Goal: Register for event/course

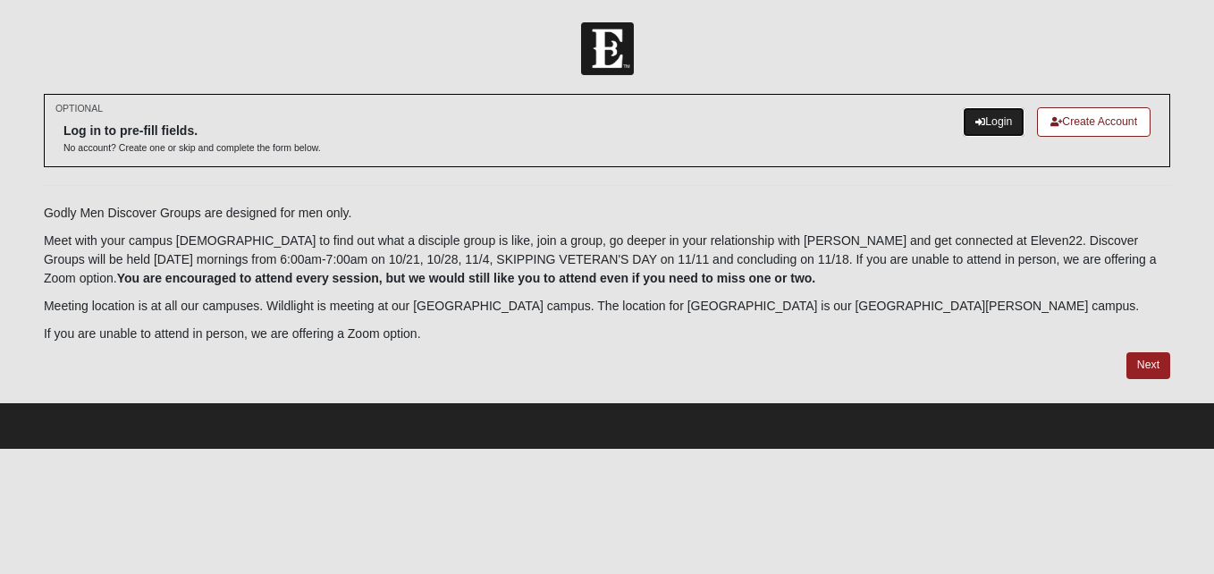
click at [996, 124] on link "Login" at bounding box center [994, 122] width 62 height 30
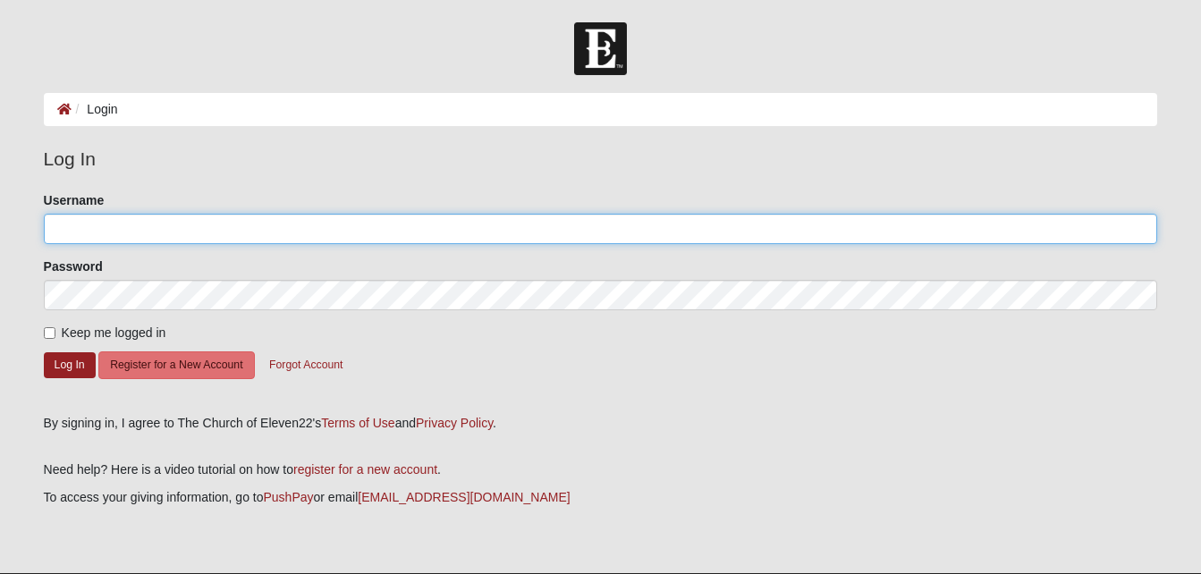
click at [94, 229] on input "Username" at bounding box center [601, 229] width 1114 height 30
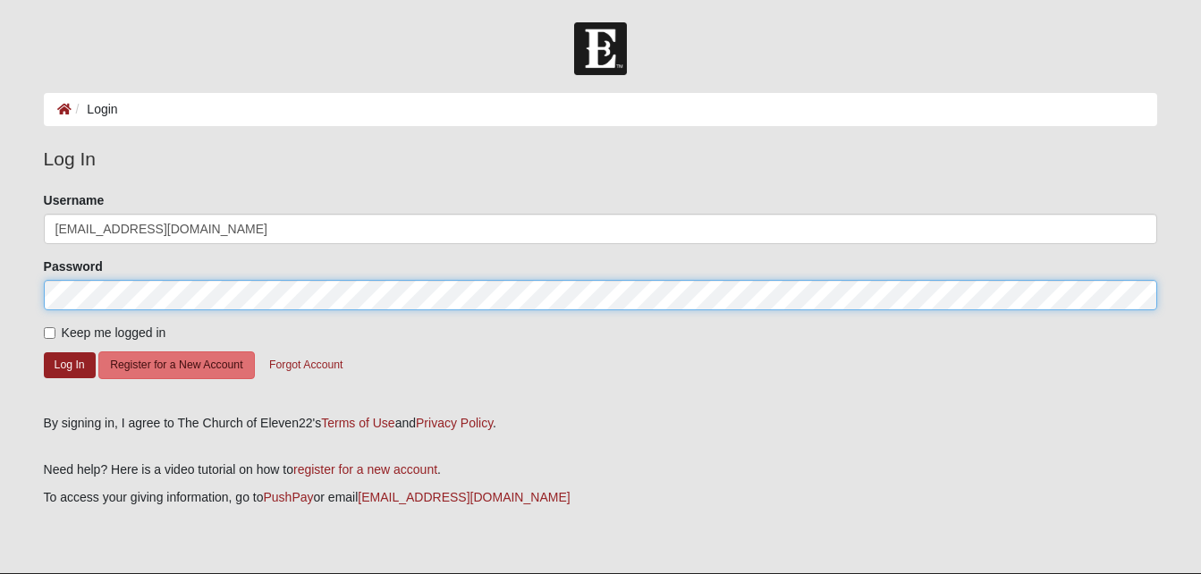
click at [44, 352] on button "Log In" at bounding box center [70, 365] width 52 height 26
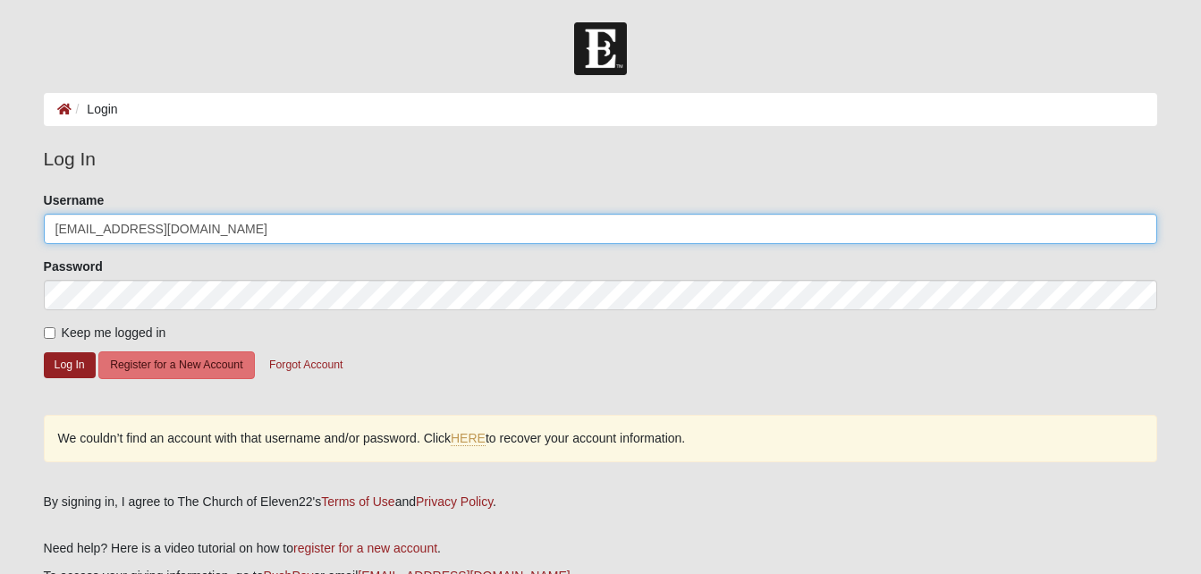
click at [284, 226] on input "[EMAIL_ADDRESS][DOMAIN_NAME]" at bounding box center [601, 229] width 1114 height 30
type input "[EMAIL_ADDRESS][DOMAIN_NAME]"
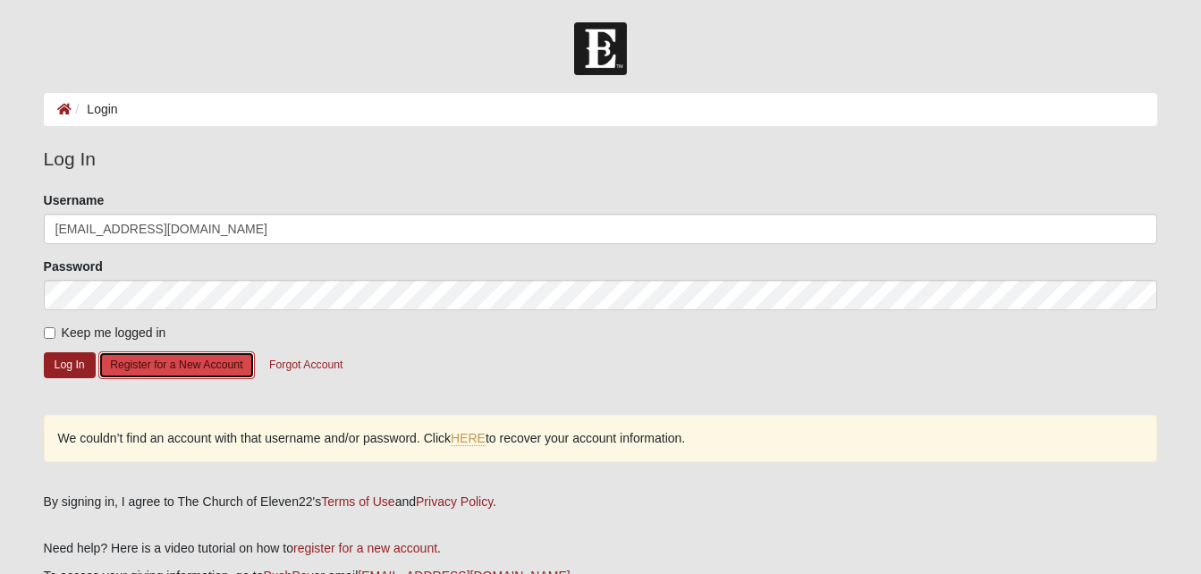
click at [144, 363] on button "Register for a New Account" at bounding box center [176, 365] width 156 height 28
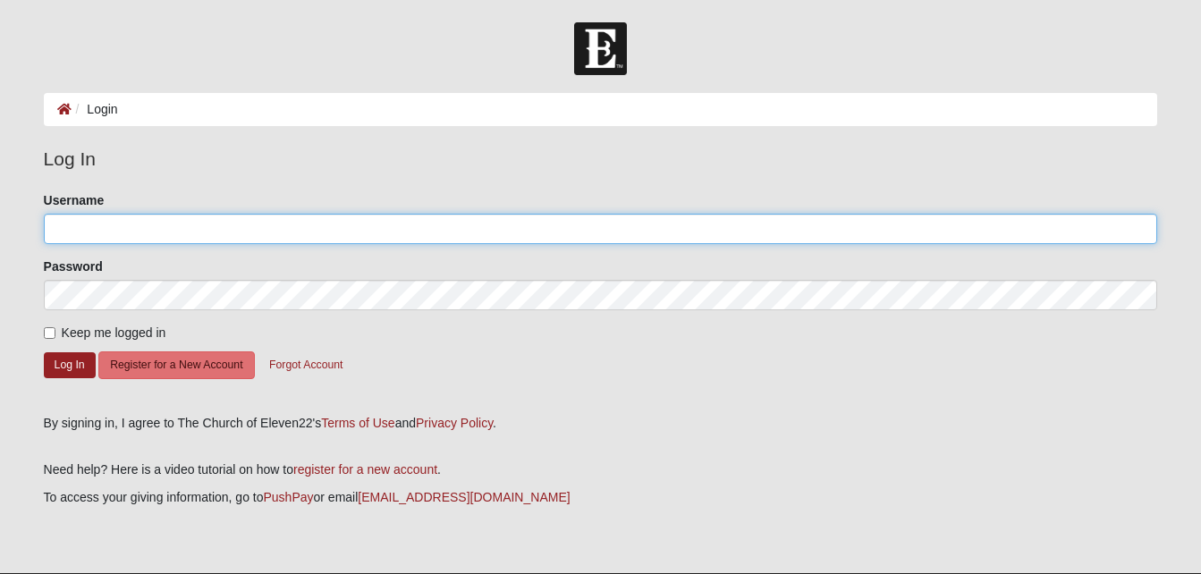
click at [184, 230] on input "Username" at bounding box center [601, 229] width 1114 height 30
click at [254, 225] on input "[EMAIL_ADDRESS][DOMAIN_NAME]" at bounding box center [601, 229] width 1114 height 30
type input "[EMAIL_ADDRESS][DOMAIN_NAME]"
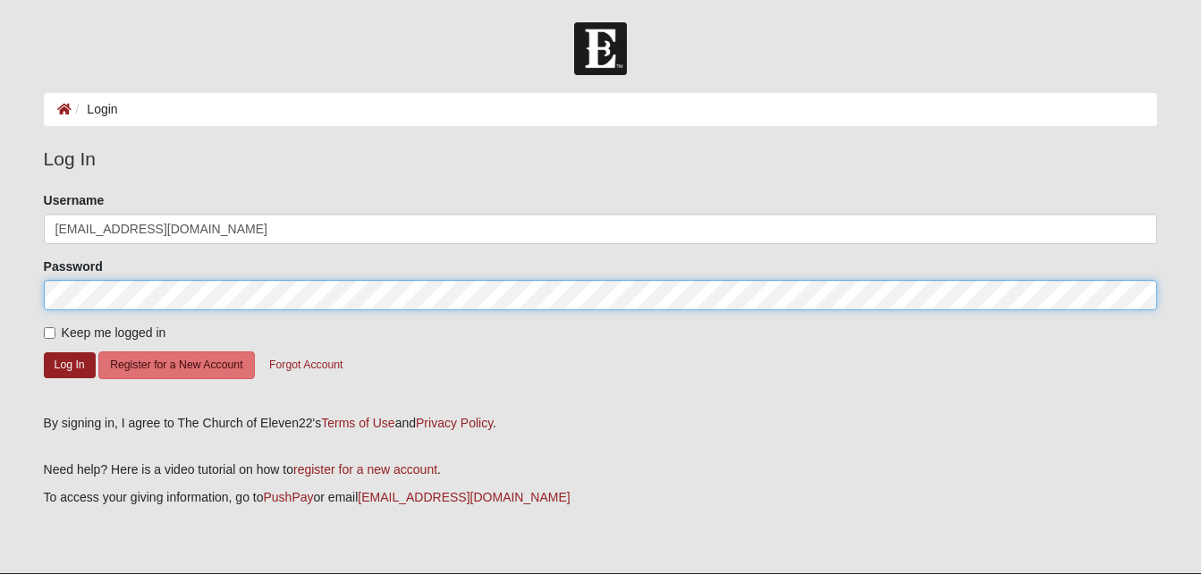
click at [44, 352] on button "Log In" at bounding box center [70, 365] width 52 height 26
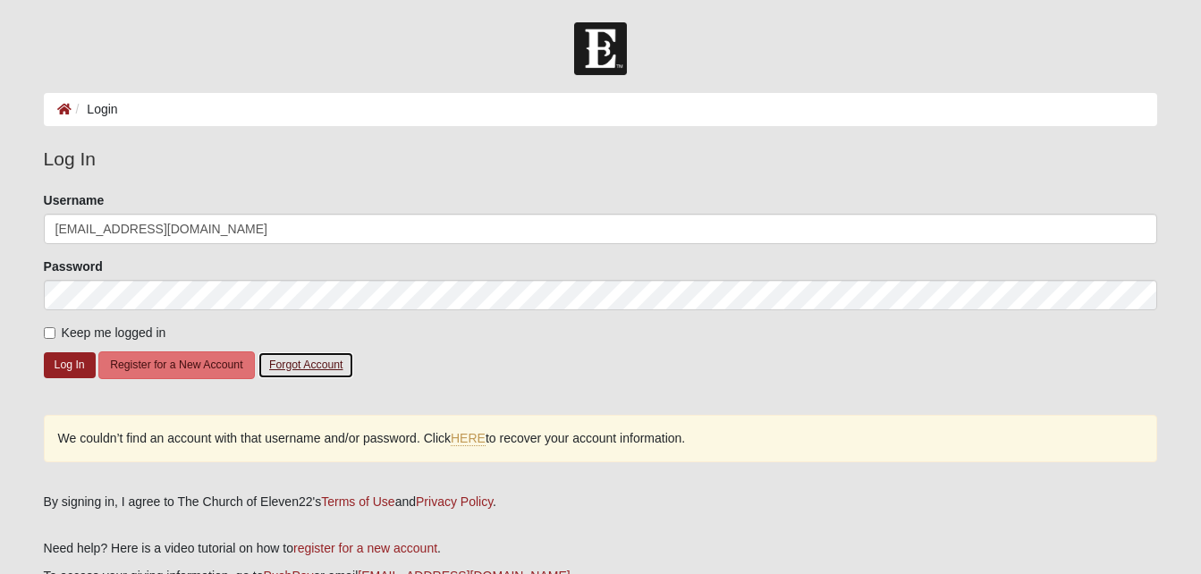
click at [286, 363] on button "Forgot Account" at bounding box center [306, 365] width 97 height 28
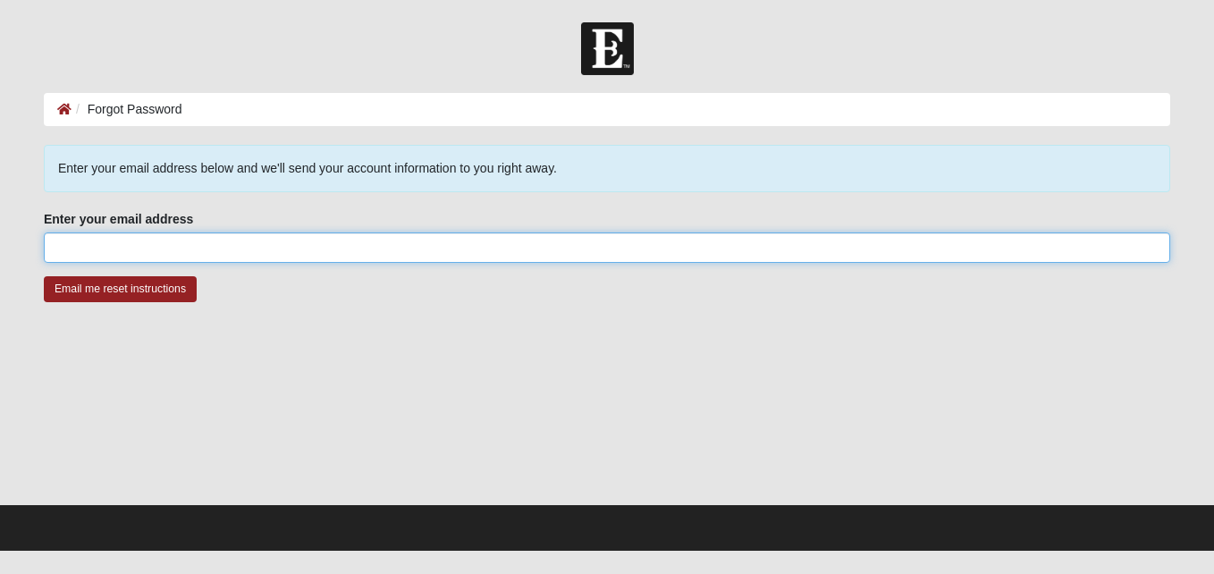
click at [55, 250] on input "Enter your email address" at bounding box center [607, 247] width 1127 height 30
type input "[EMAIL_ADDRESS][DOMAIN_NAME]"
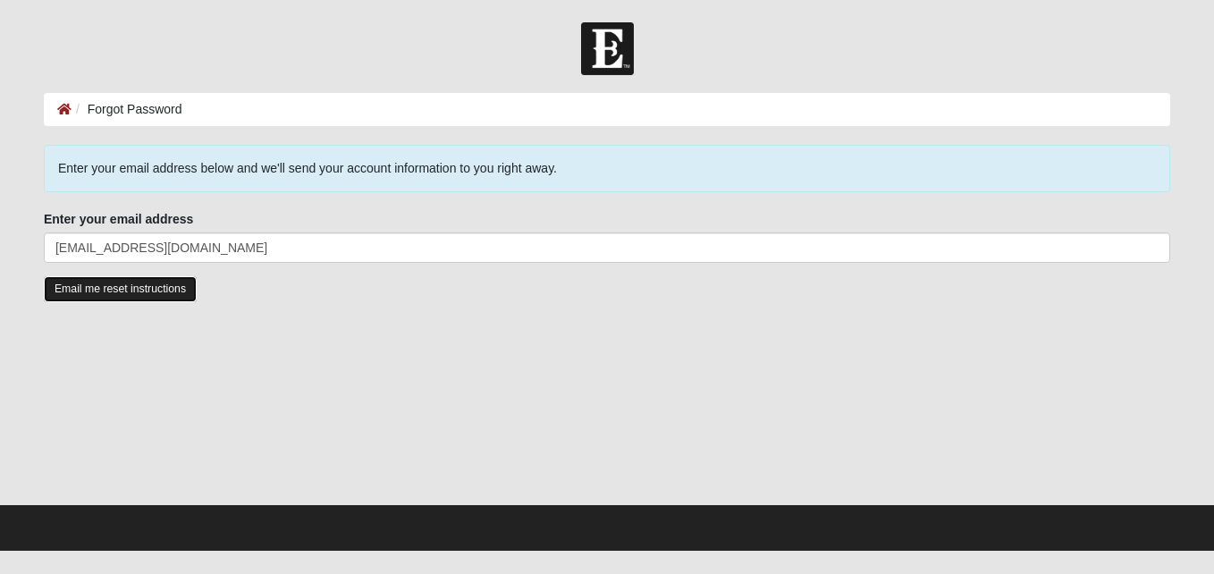
click at [101, 300] on input "Email me reset instructions" at bounding box center [120, 289] width 153 height 26
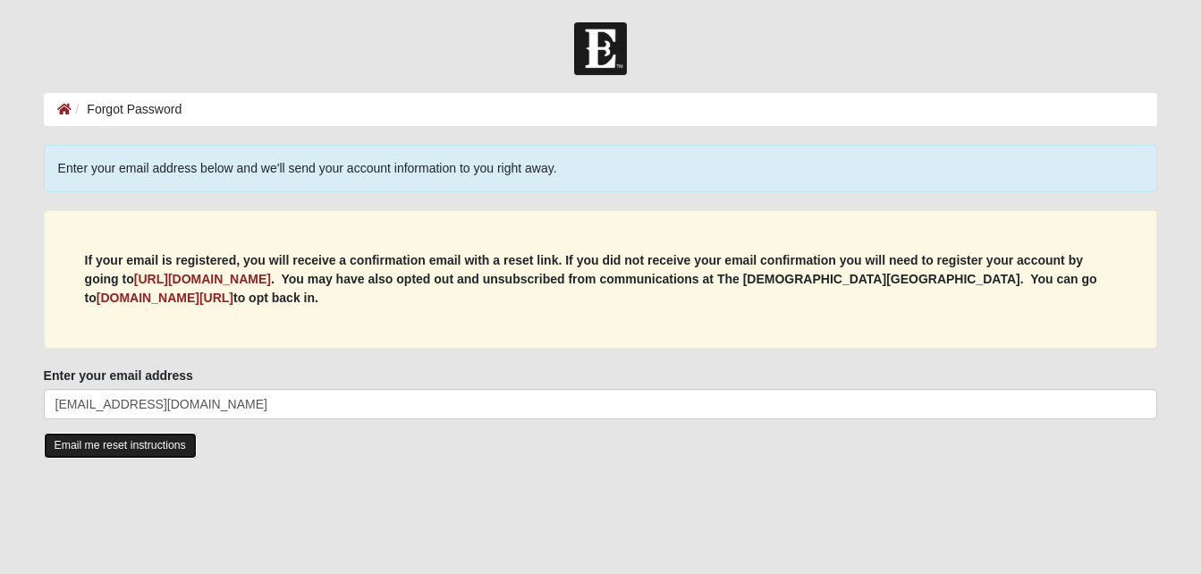
click at [145, 453] on input "Email me reset instructions" at bounding box center [120, 446] width 153 height 26
click at [144, 437] on input "Email me reset instructions" at bounding box center [120, 446] width 153 height 26
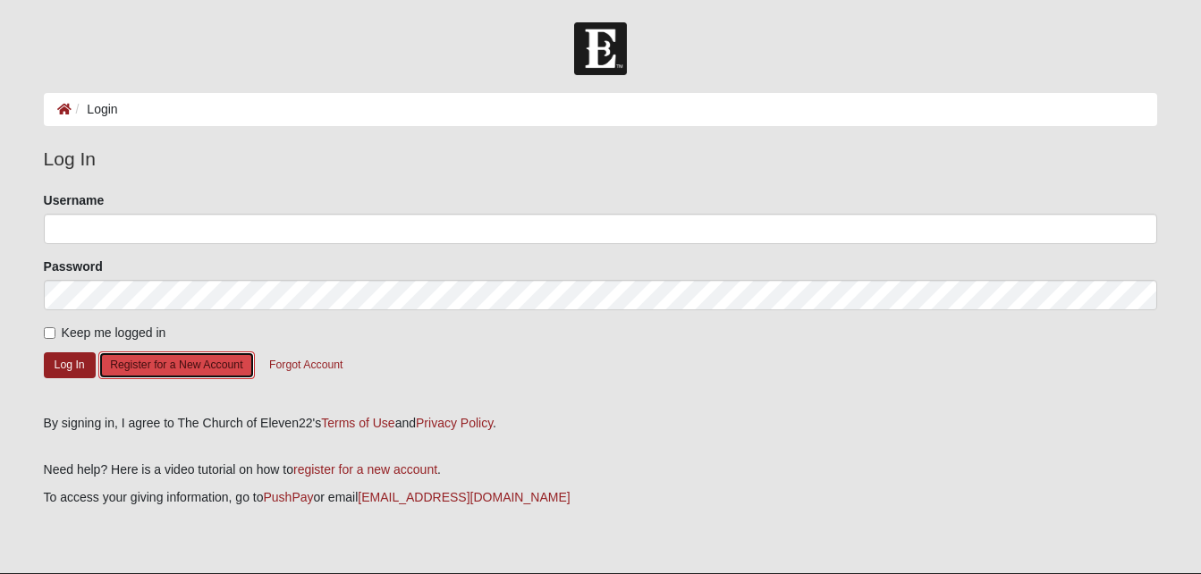
click at [153, 373] on button "Register for a New Account" at bounding box center [176, 365] width 156 height 28
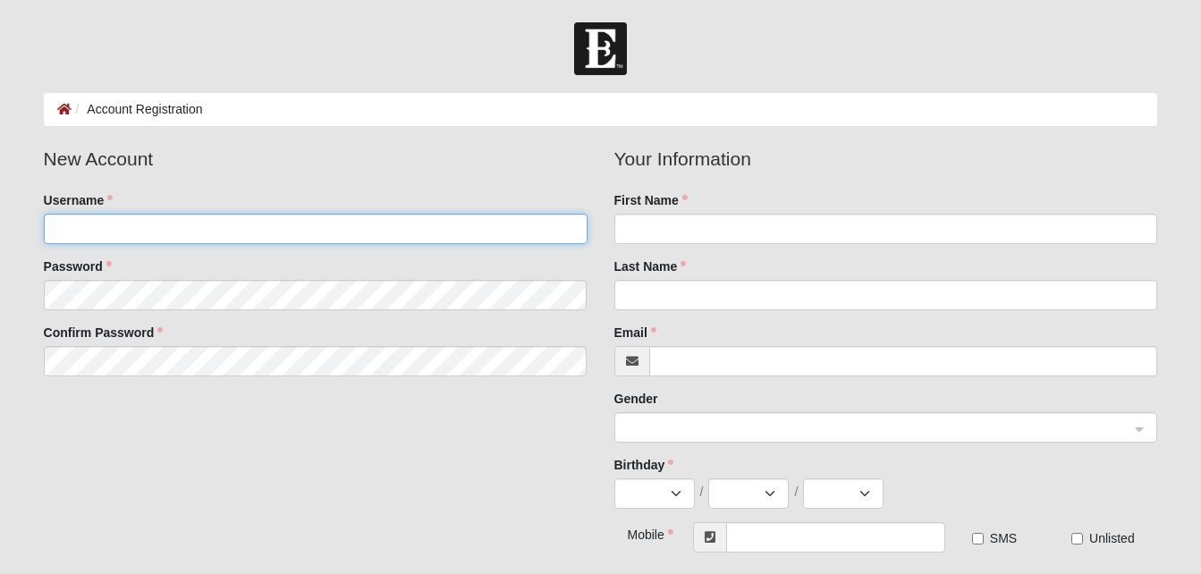
click at [169, 214] on input "Username" at bounding box center [316, 229] width 544 height 30
type input "n"
type input "m"
type input "NickMedovich"
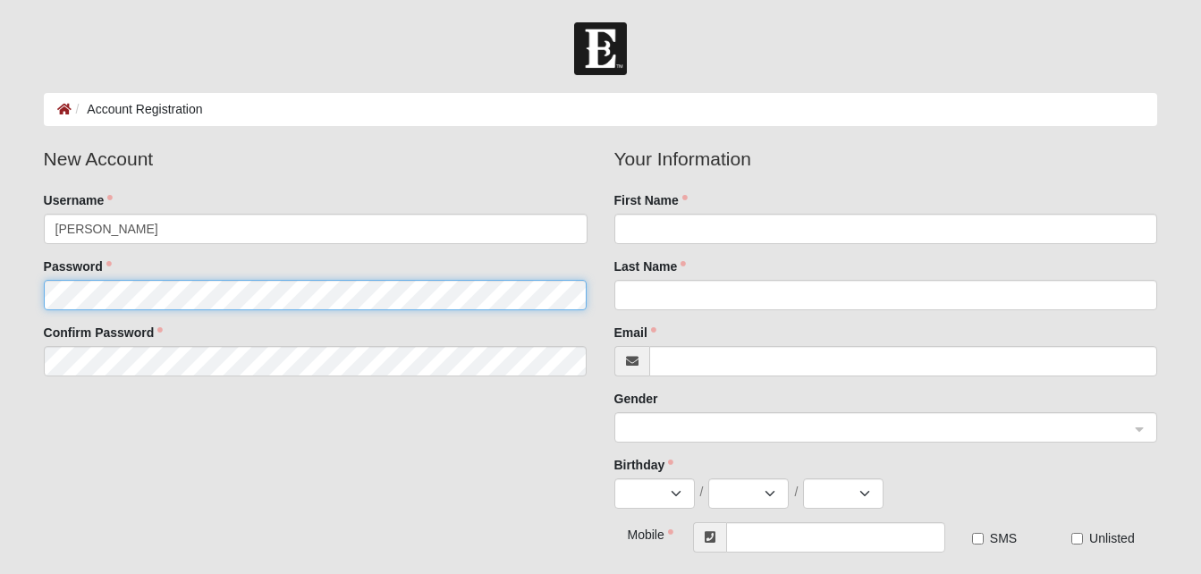
click at [179, 293] on fieldset "New Account Username NickMedovich Password Confirm Password" at bounding box center [315, 267] width 571 height 245
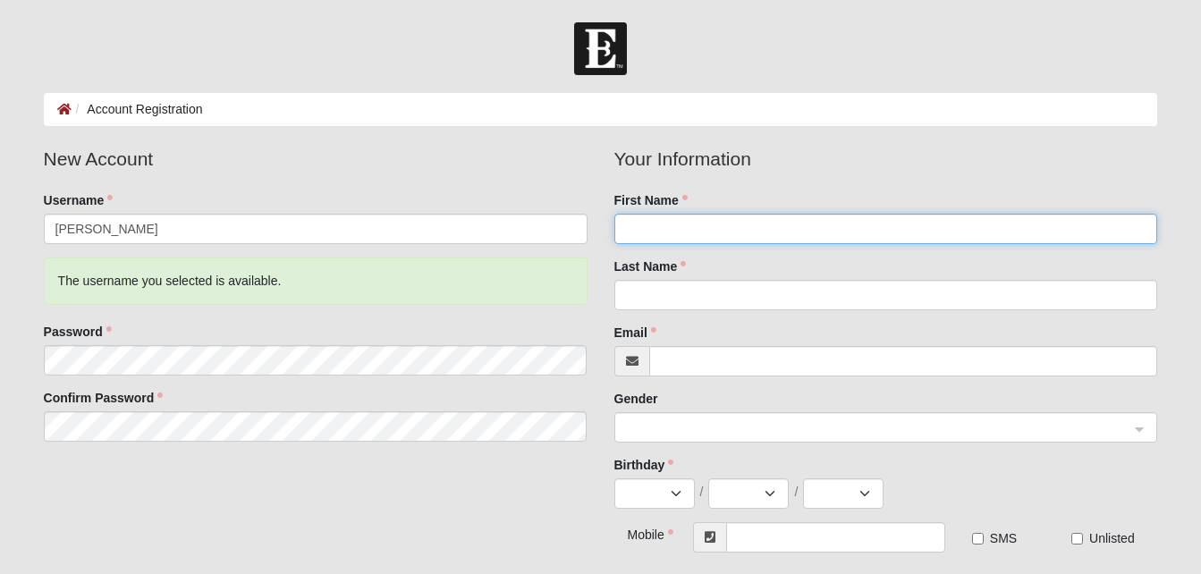
click at [816, 231] on input "First Name" at bounding box center [886, 229] width 544 height 30
type input "Nicholas"
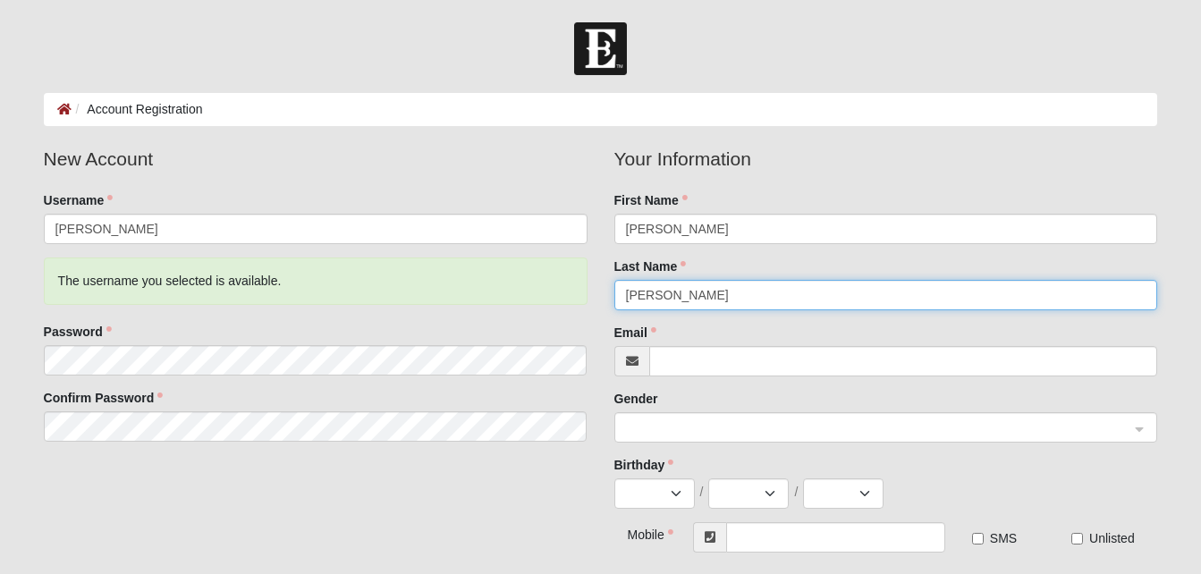
type input "Medovich"
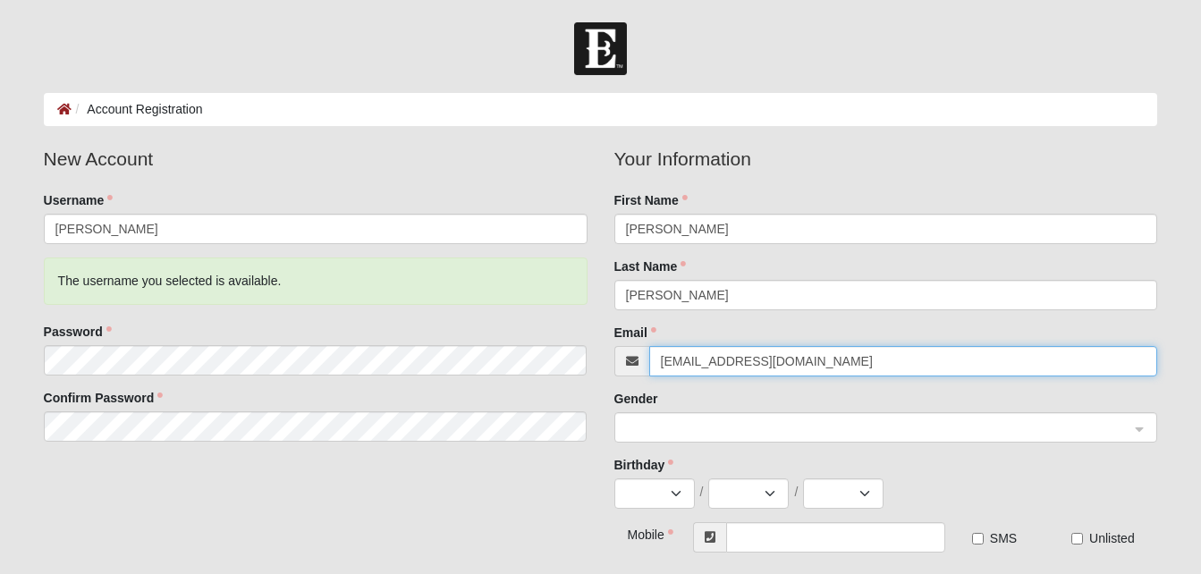
type input "[EMAIL_ADDRESS][DOMAIN_NAME]"
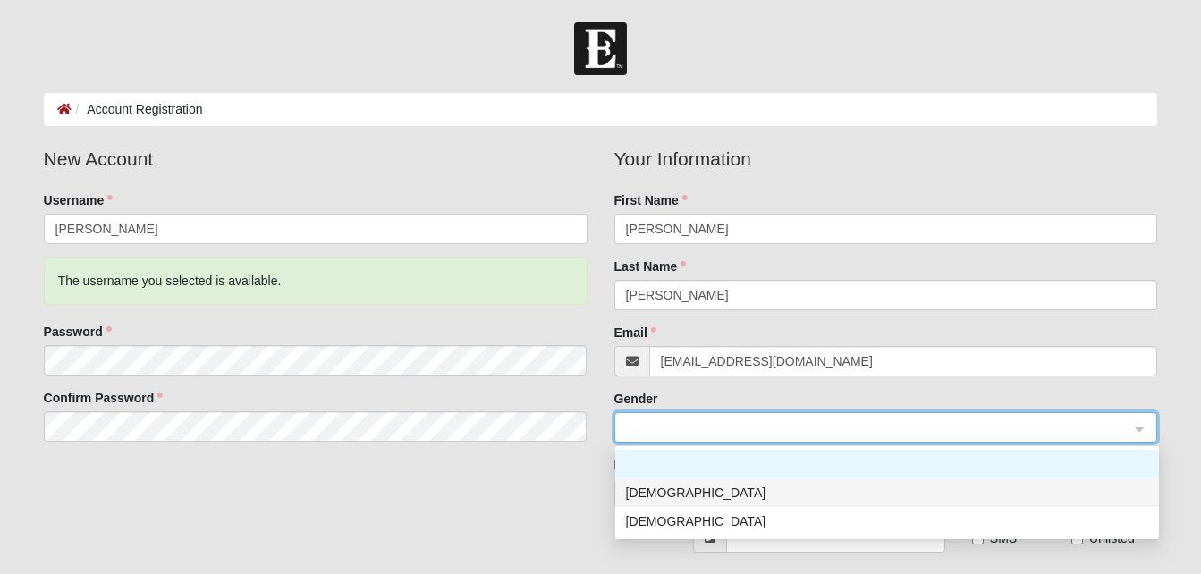
click at [713, 495] on div "[DEMOGRAPHIC_DATA]" at bounding box center [887, 493] width 522 height 20
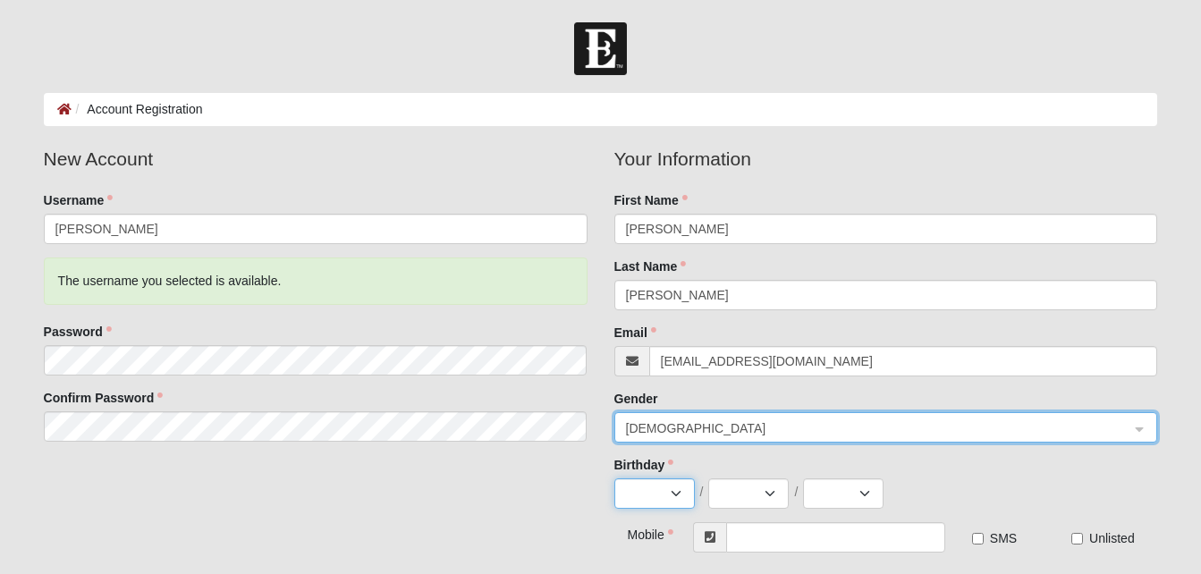
click at [676, 491] on select "Jan Feb Mar Apr May Jun Jul Aug Sep Oct Nov Dec" at bounding box center [654, 493] width 80 height 30
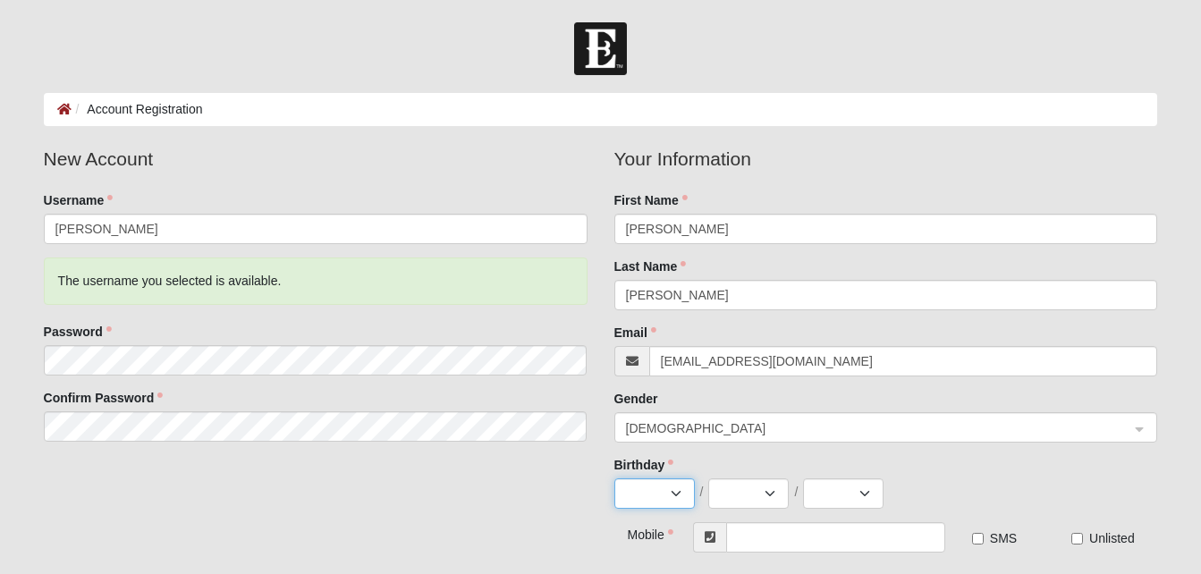
select select "10"
click at [614, 478] on select "Jan Feb Mar Apr May Jun Jul Aug Sep Oct Nov Dec" at bounding box center [654, 493] width 80 height 30
click at [757, 497] on select "1 2 3 4 5 6 7 8 9 10 11 12 13 14 15 16 17 18 19 20 21 22 23 24 25 26 27 28 29 3…" at bounding box center [748, 493] width 80 height 30
select select "9"
click at [708, 478] on select "1 2 3 4 5 6 7 8 9 10 11 12 13 14 15 16 17 18 19 20 21 22 23 24 25 26 27 28 29 3…" at bounding box center [748, 493] width 80 height 30
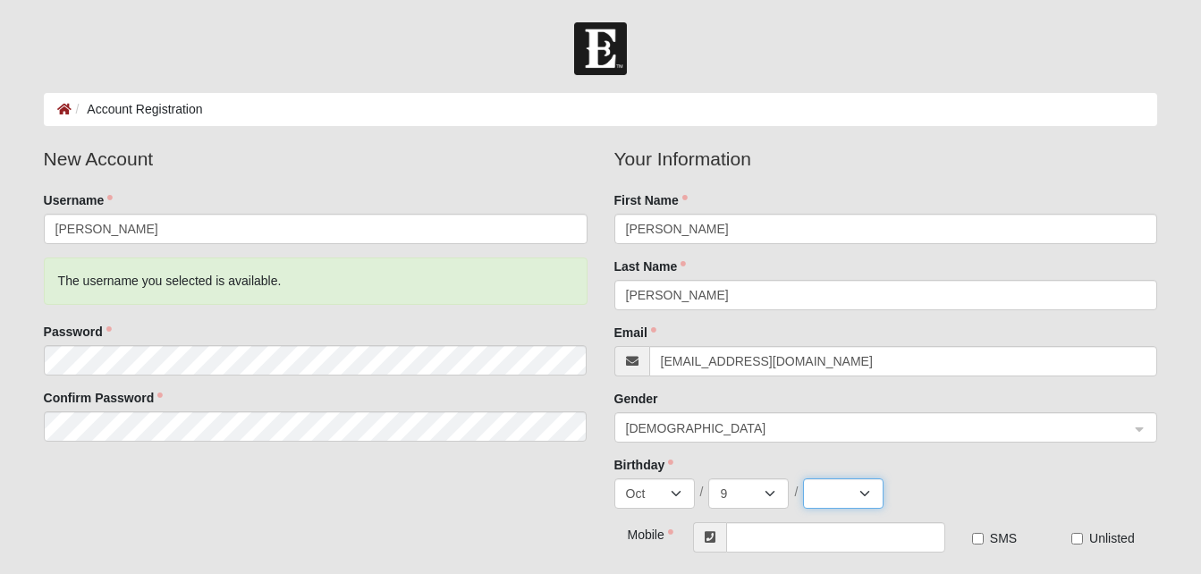
click at [862, 485] on select "2025 2024 2023 2022 2021 2020 2019 2018 2017 2016 2015 2014 2013 2012 2011 2010…" at bounding box center [843, 493] width 80 height 30
select select "1992"
click at [803, 478] on select "2025 2024 2023 2022 2021 2020 2019 2018 2017 2016 2015 2014 2013 2012 2011 2010…" at bounding box center [843, 493] width 80 height 30
click at [970, 478] on div "Jan Feb Mar Apr May Jun Jul Aug Sep Oct Nov Dec / 1 2 3 4 5 6 7 8 9 10 11 12 13…" at bounding box center [886, 493] width 544 height 30
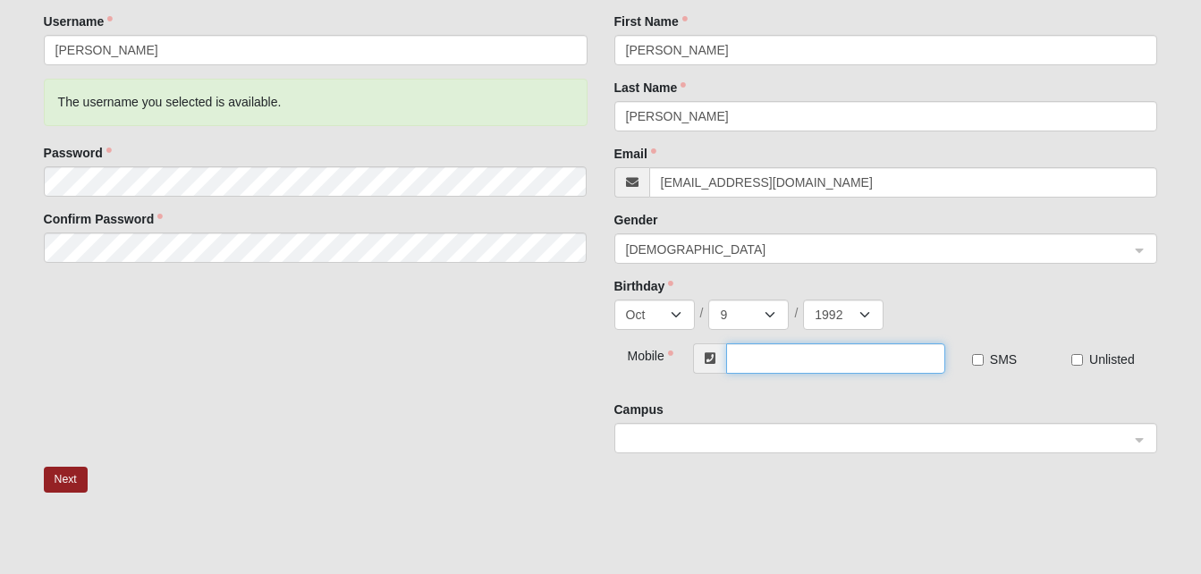
click at [764, 357] on input "text" at bounding box center [835, 358] width 219 height 30
type input "[PHONE_NUMBER]"
click at [979, 354] on input "SMS" at bounding box center [978, 360] width 12 height 12
checkbox input "true"
click at [836, 435] on span at bounding box center [878, 439] width 504 height 20
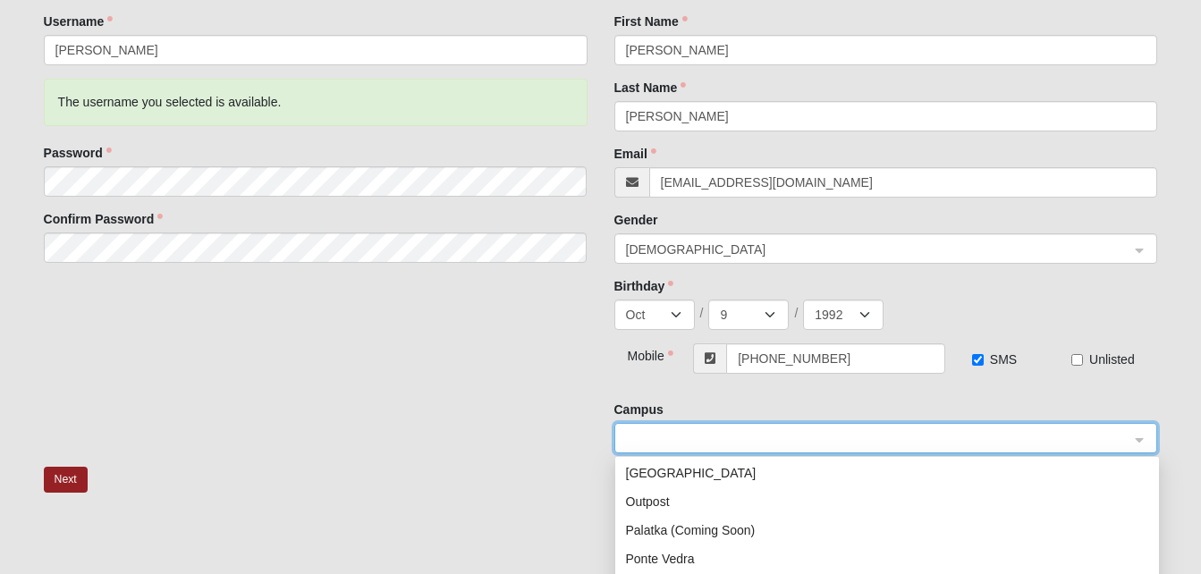
scroll to position [258, 0]
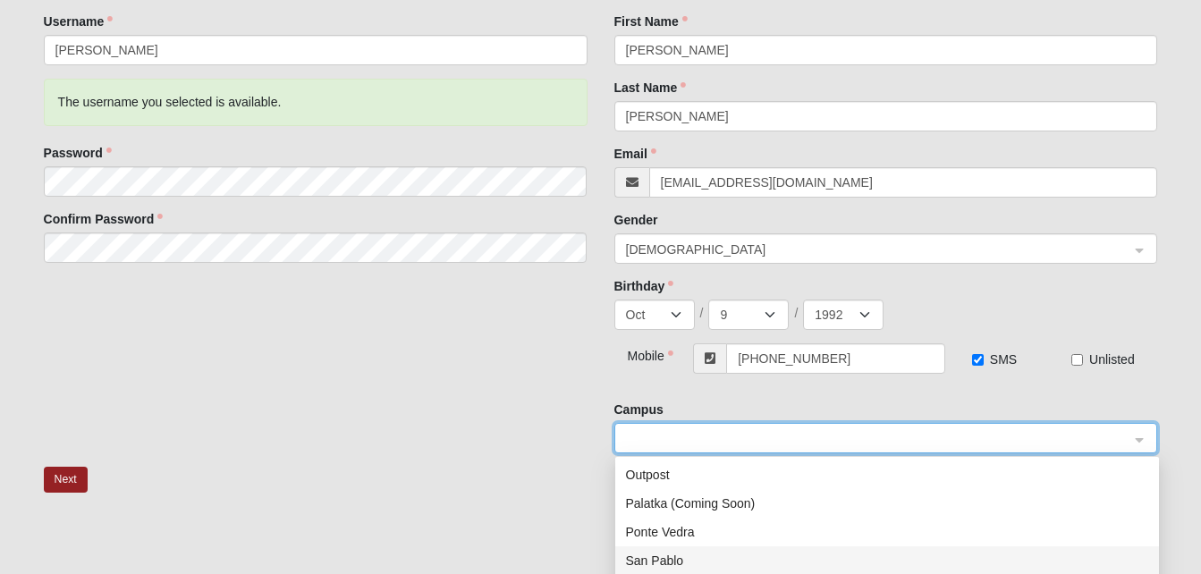
click at [696, 553] on div "San Pablo" at bounding box center [887, 561] width 522 height 20
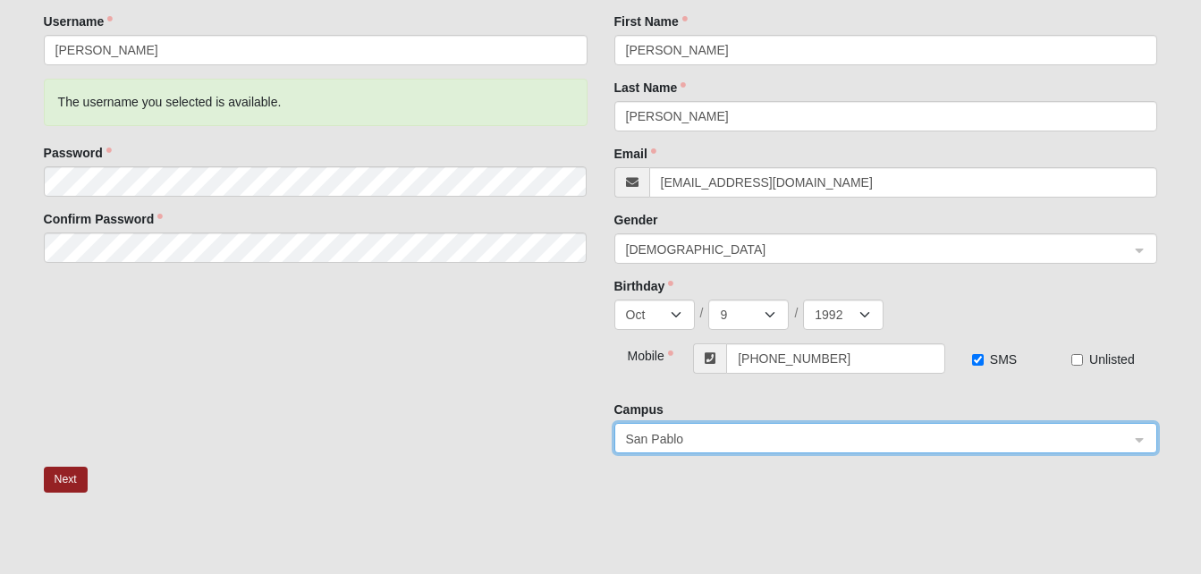
click at [697, 477] on div "Next" at bounding box center [600, 491] width 1141 height 48
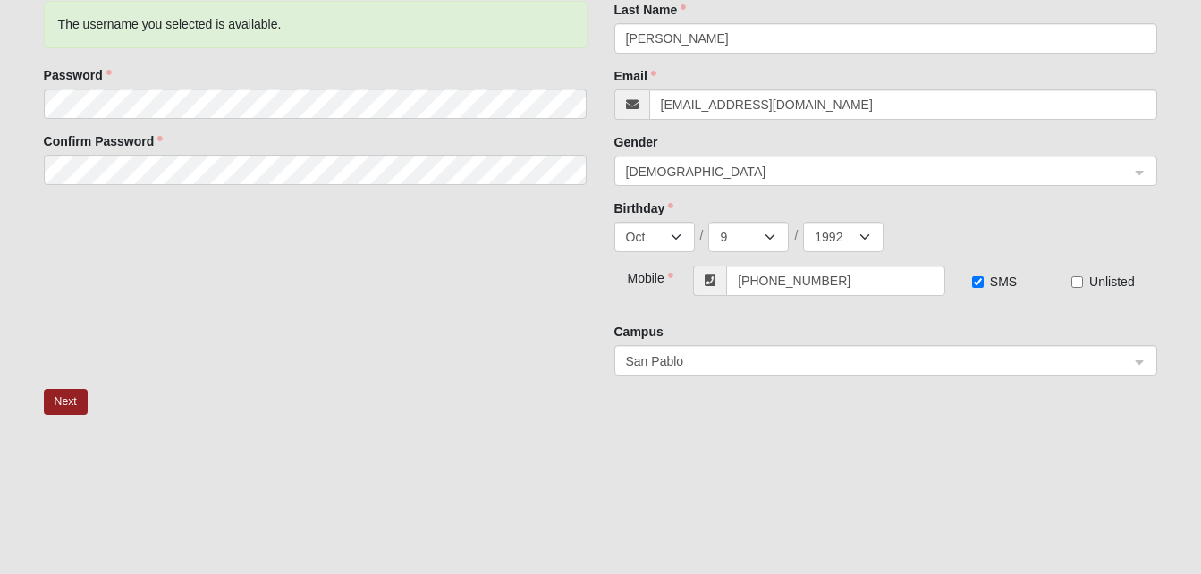
scroll to position [346, 0]
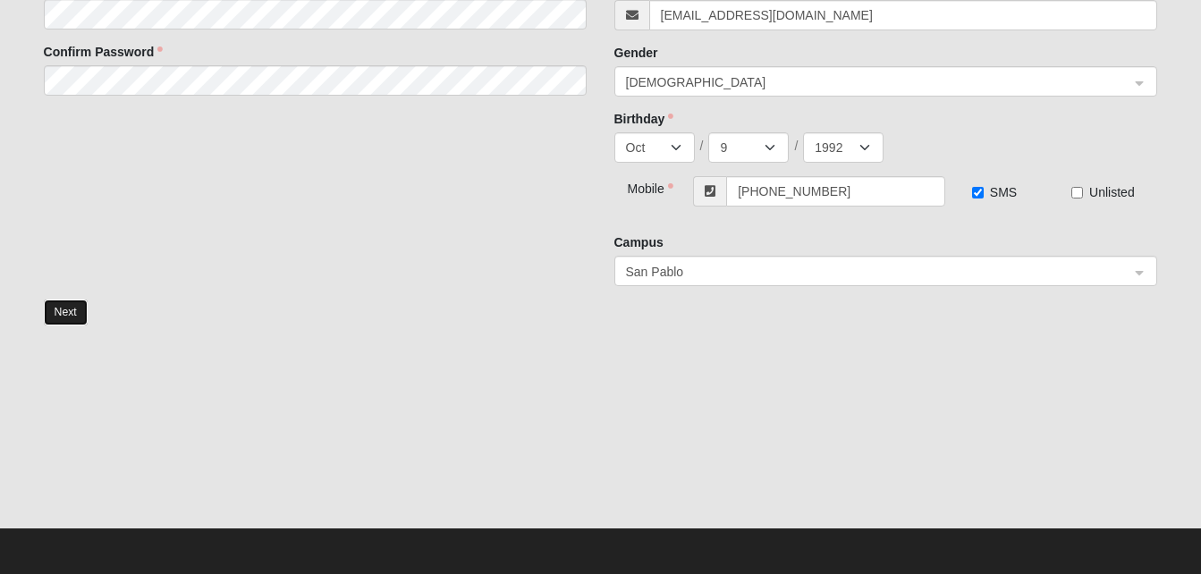
click at [78, 310] on button "Next" at bounding box center [66, 313] width 44 height 26
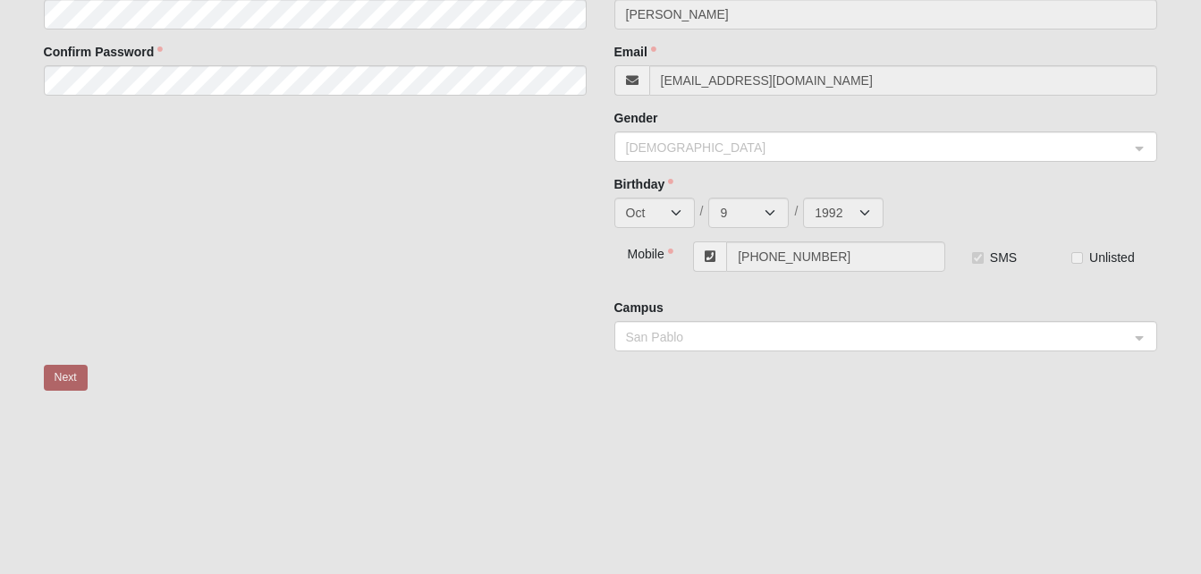
scroll to position [38, 0]
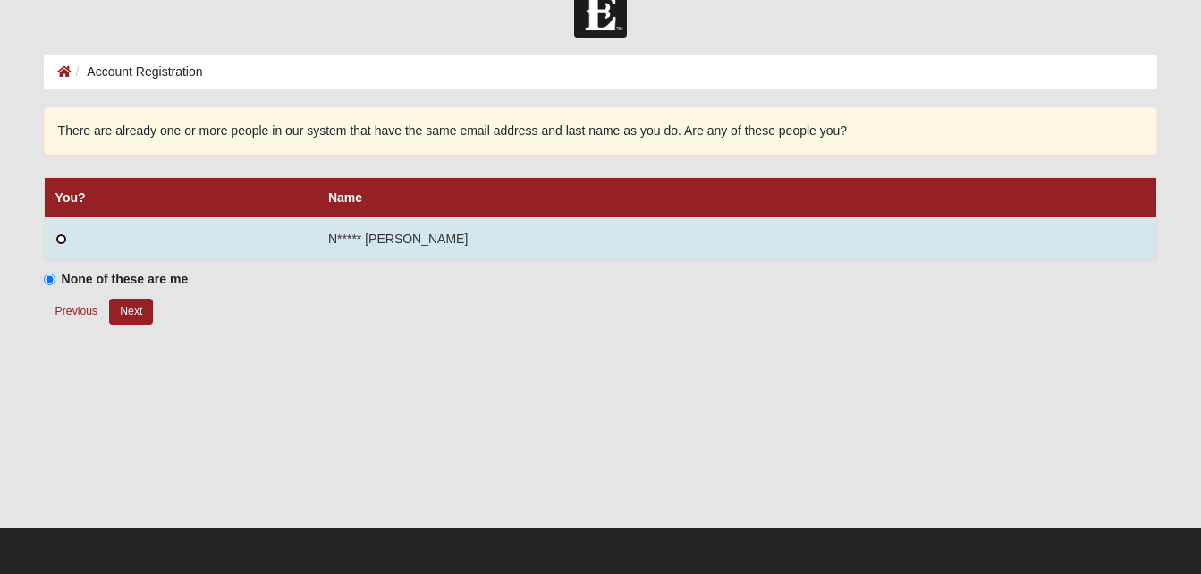
click at [58, 239] on input "radio" at bounding box center [61, 239] width 12 height 12
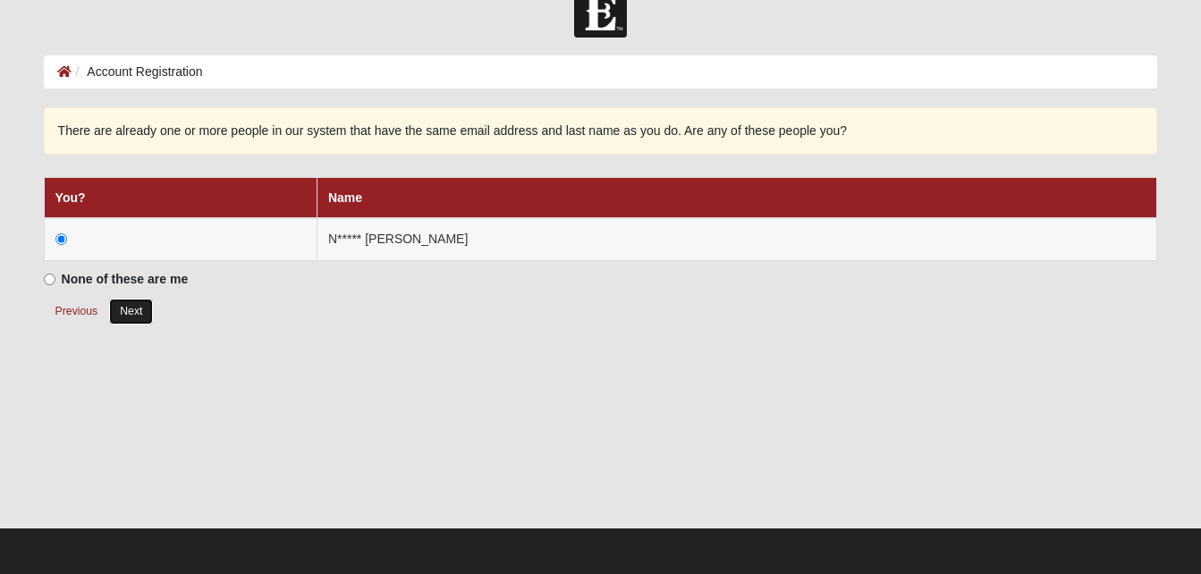
click at [133, 313] on button "Next" at bounding box center [131, 312] width 44 height 26
radio input "true"
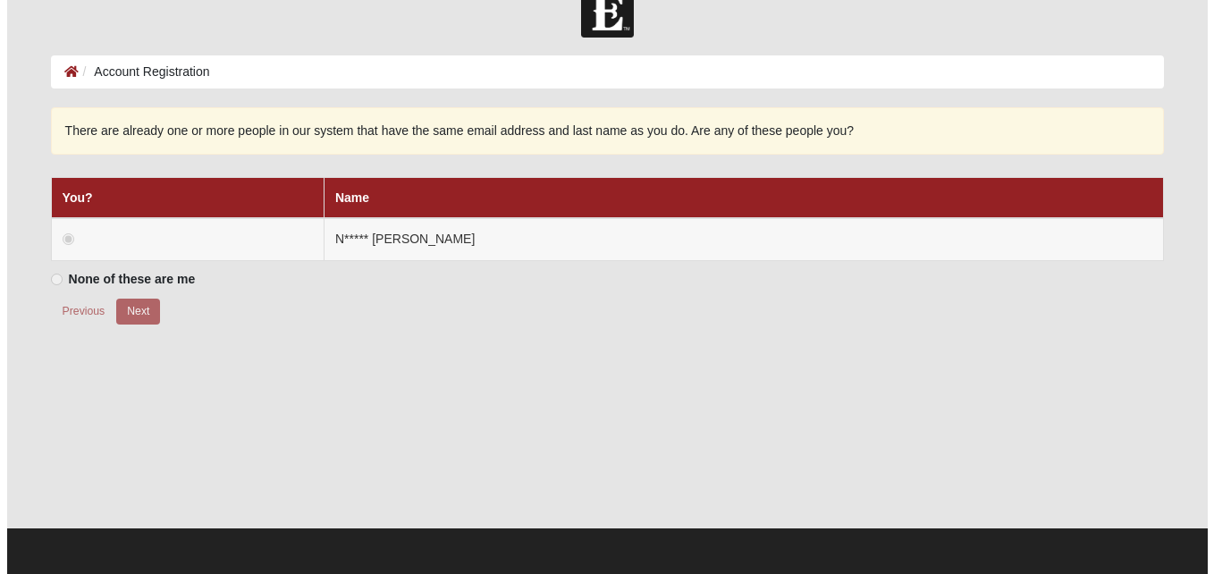
scroll to position [0, 0]
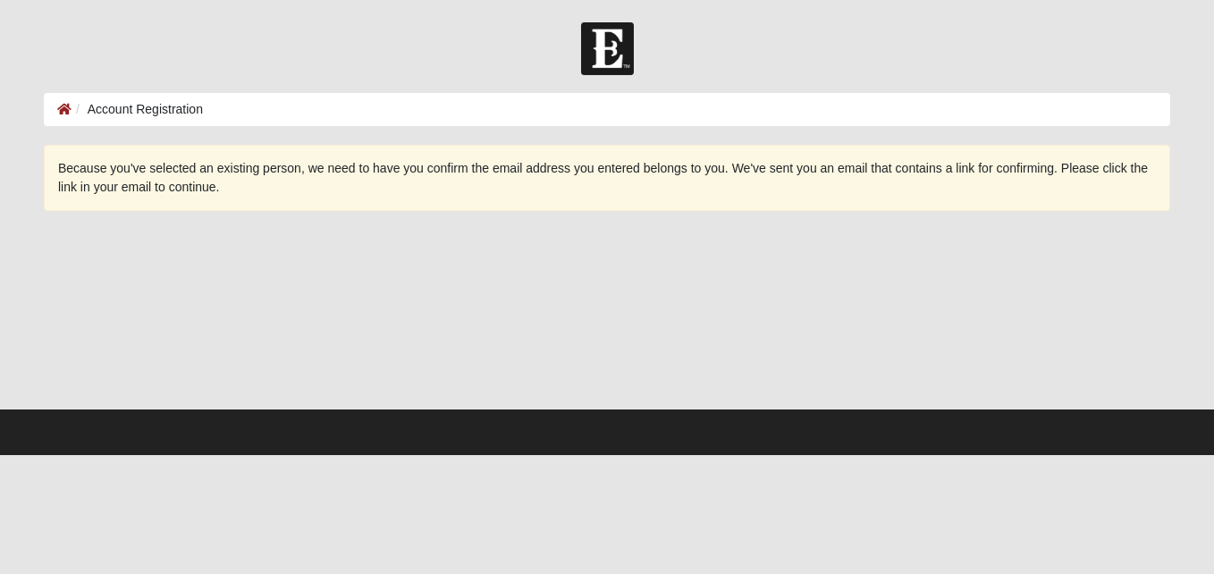
click at [600, 40] on img at bounding box center [607, 48] width 53 height 53
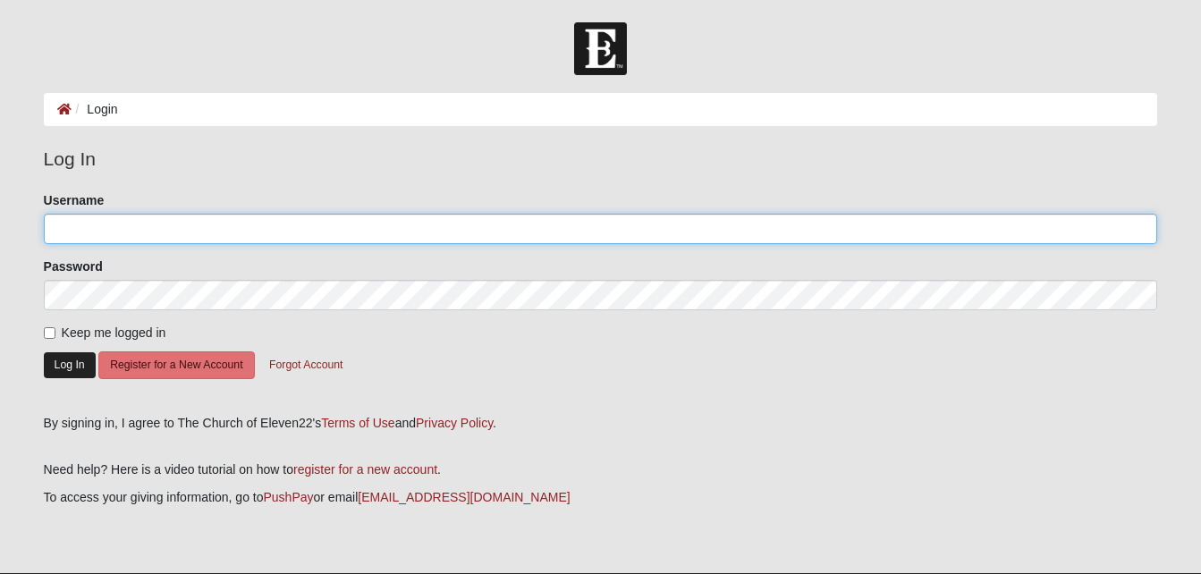
type input "[PERSON_NAME]"
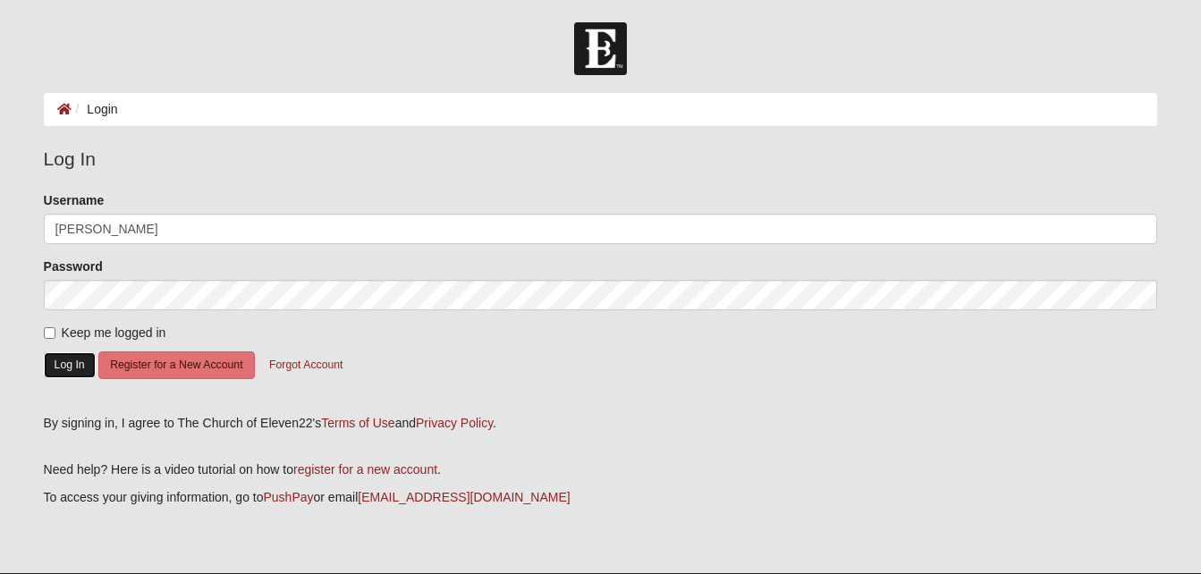
click at [70, 359] on button "Log In" at bounding box center [70, 365] width 52 height 26
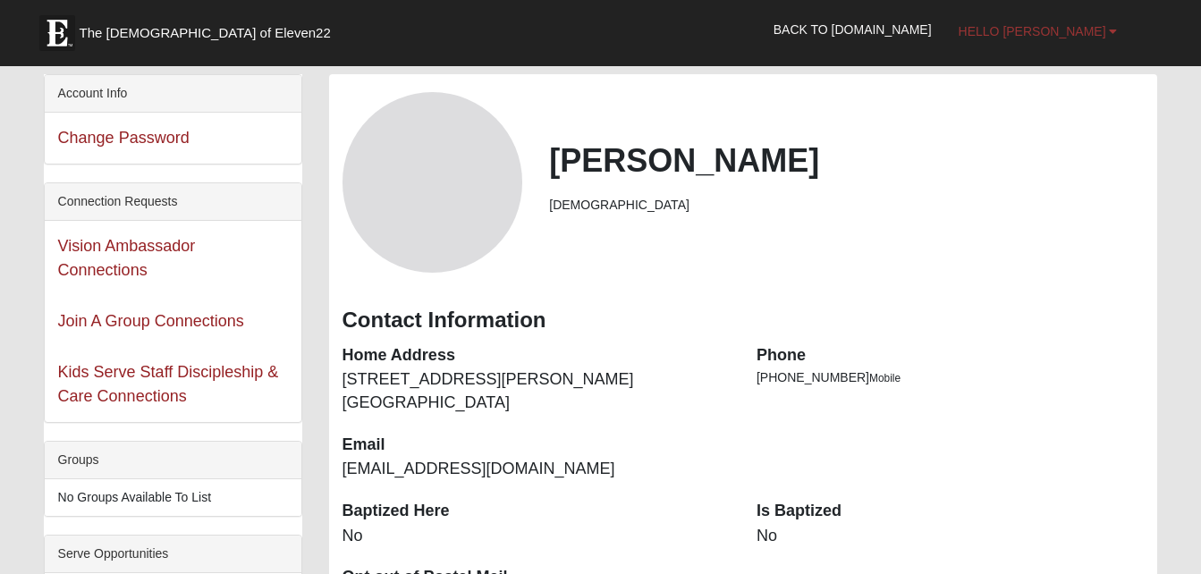
click at [1090, 28] on span "Hello [PERSON_NAME]" at bounding box center [1033, 31] width 148 height 14
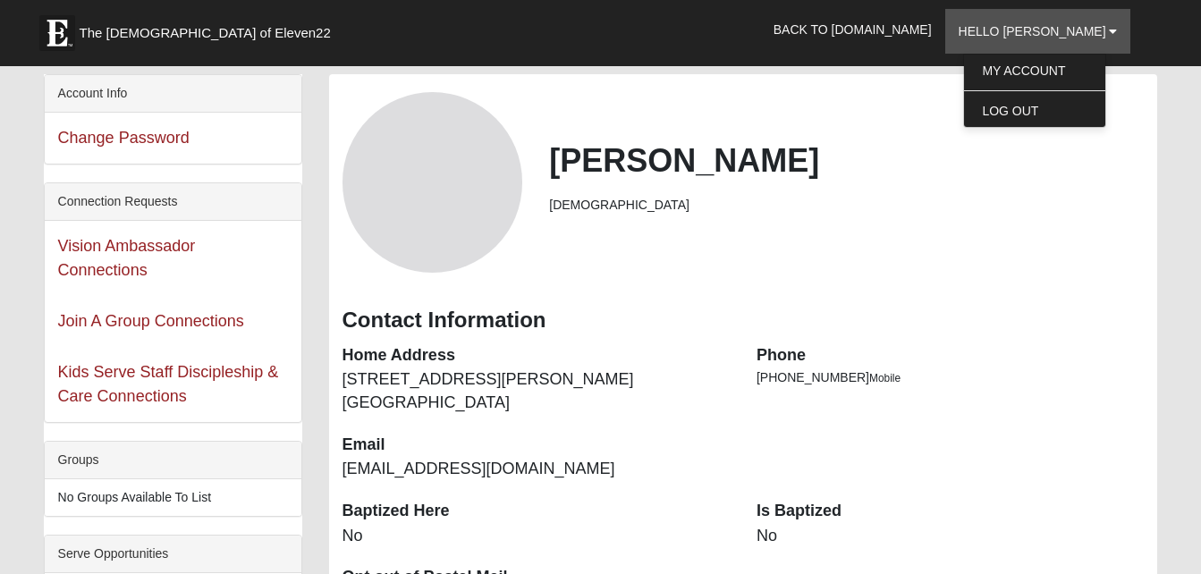
click at [1067, 494] on div "Contact Information Home Address 12301 Kernan Blvd Forest unit 1104 Jacksonvill…" at bounding box center [743, 396] width 829 height 208
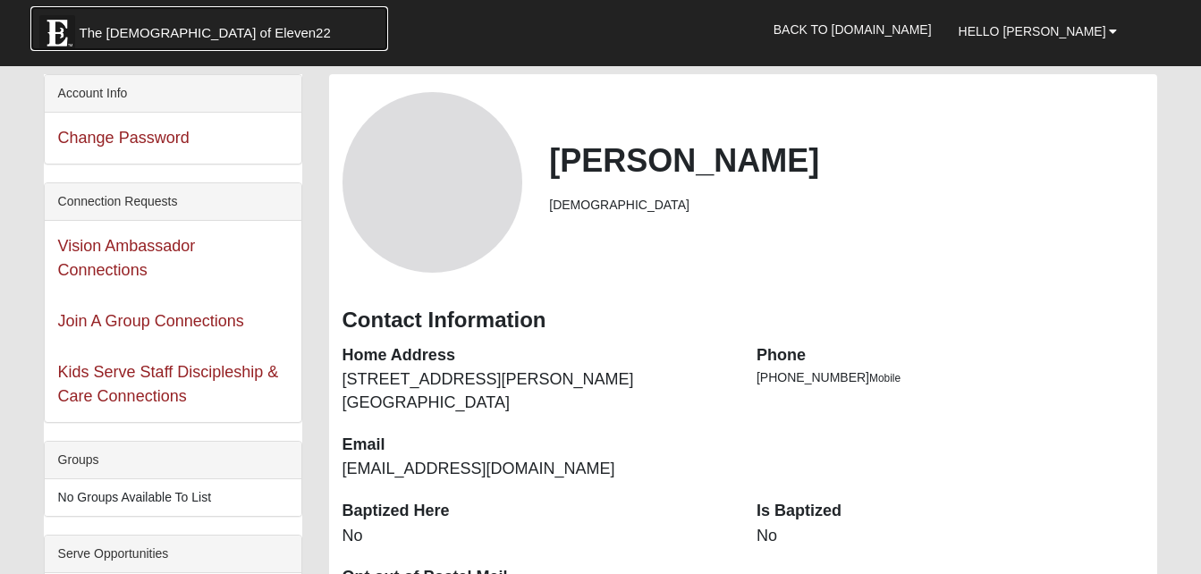
click at [72, 30] on img at bounding box center [57, 33] width 36 height 36
click at [72, 38] on img at bounding box center [57, 33] width 36 height 36
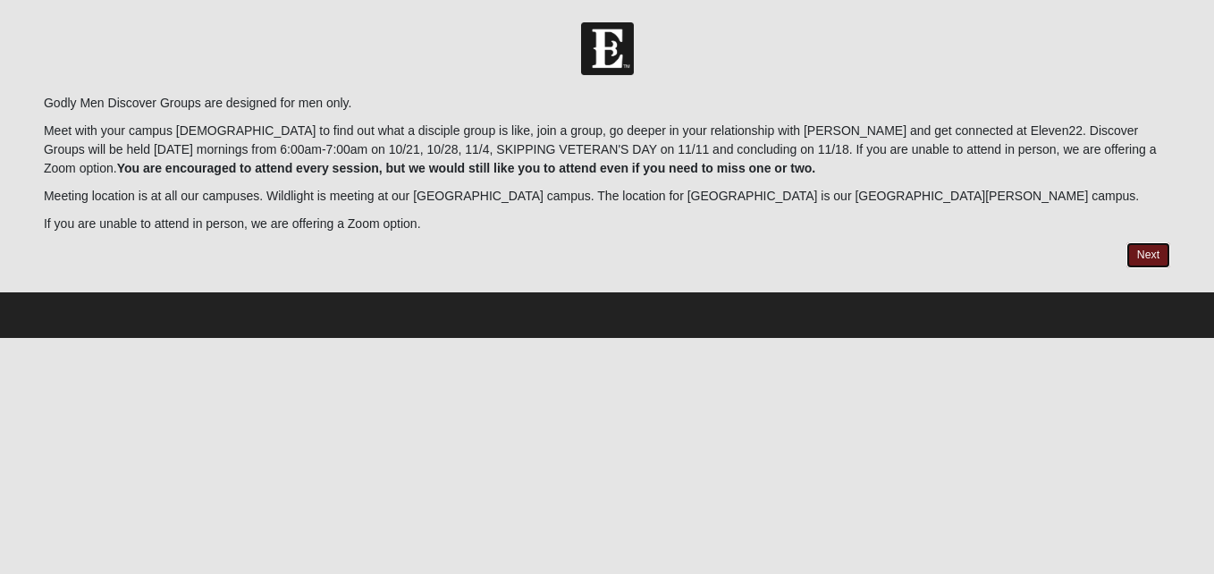
click at [1137, 255] on link "Next" at bounding box center [1149, 255] width 44 height 26
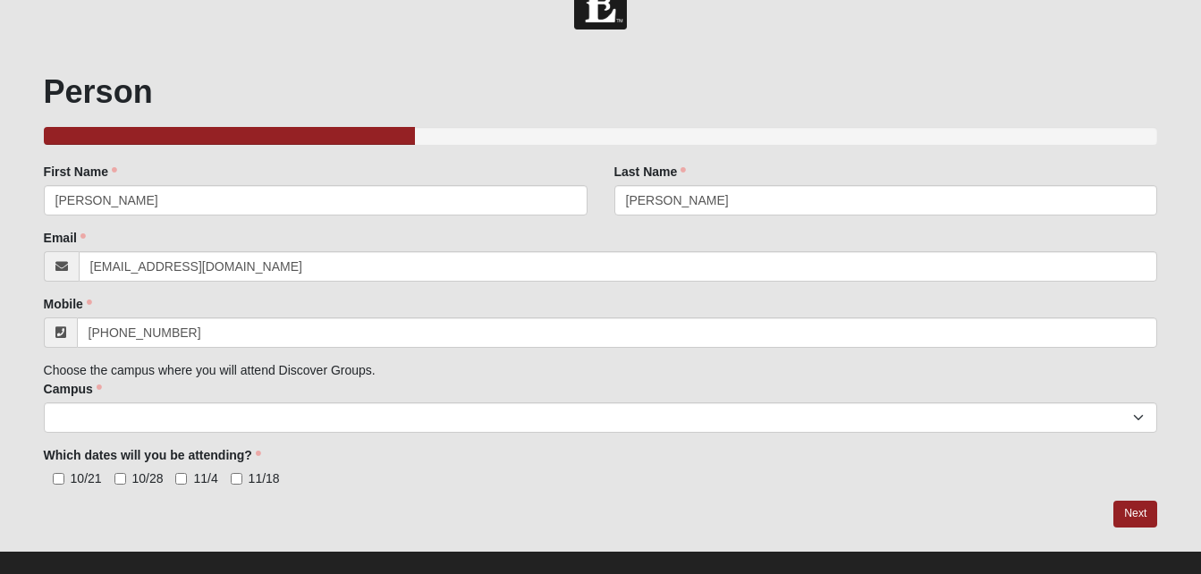
scroll to position [69, 0]
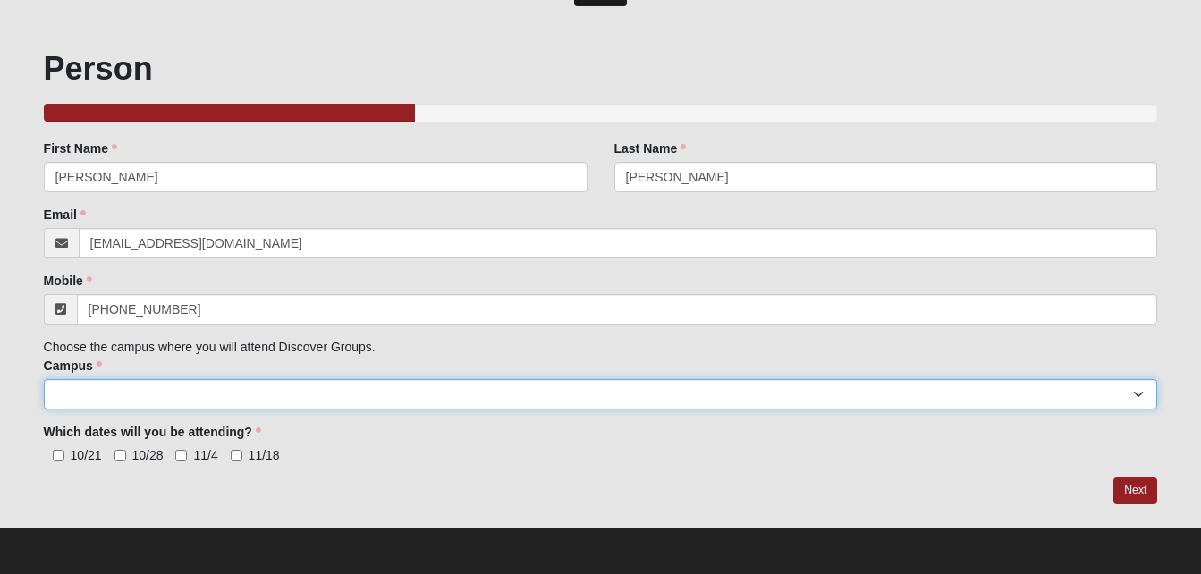
click at [242, 389] on select "[GEOGRAPHIC_DATA] [GEOGRAPHIC_DATA] (Coming Soon) Eleven22 Online [PERSON_NAME]…" at bounding box center [601, 394] width 1114 height 30
select select "3"
click at [44, 379] on select "[GEOGRAPHIC_DATA] [GEOGRAPHIC_DATA] (Coming Soon) Eleven22 Online [PERSON_NAME]…" at bounding box center [601, 394] width 1114 height 30
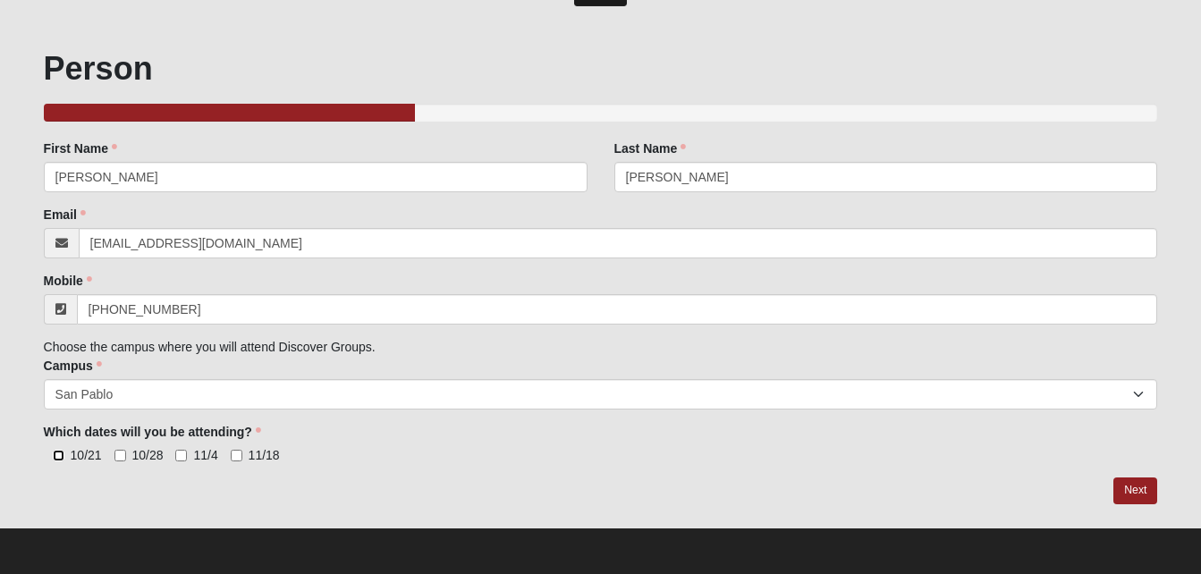
click at [58, 461] on input "10/21" at bounding box center [59, 456] width 12 height 12
checkbox input "true"
click at [118, 456] on input "10/28" at bounding box center [120, 456] width 12 height 12
checkbox input "true"
click at [183, 454] on input "11/4" at bounding box center [181, 456] width 12 height 12
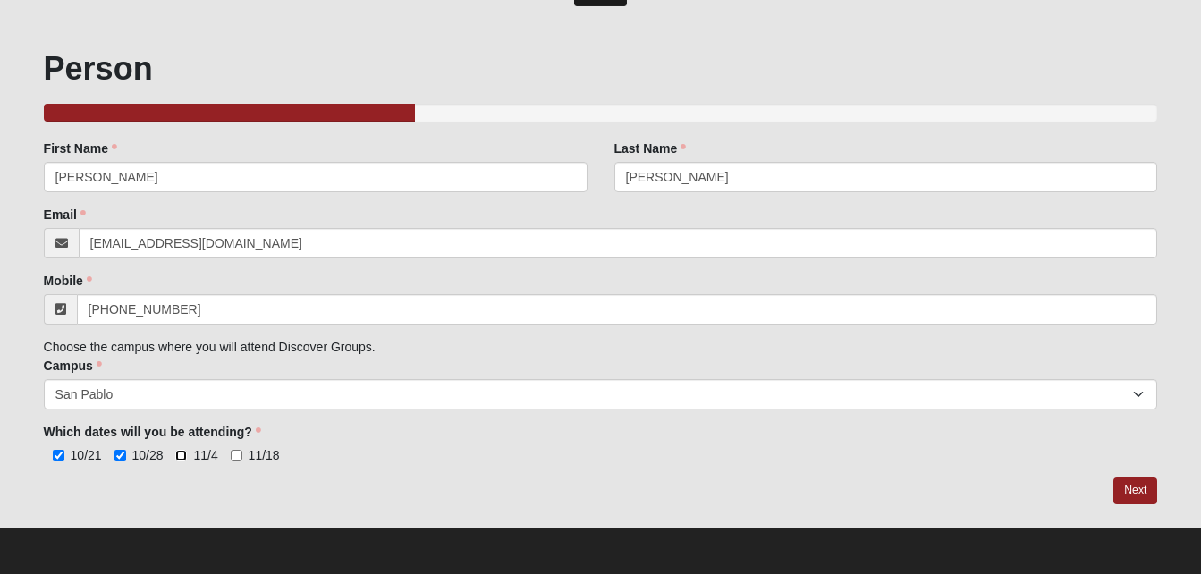
checkbox input "true"
click at [235, 461] on input "11/18" at bounding box center [237, 456] width 12 height 12
checkbox input "true"
click at [1143, 489] on link "Next" at bounding box center [1135, 491] width 44 height 26
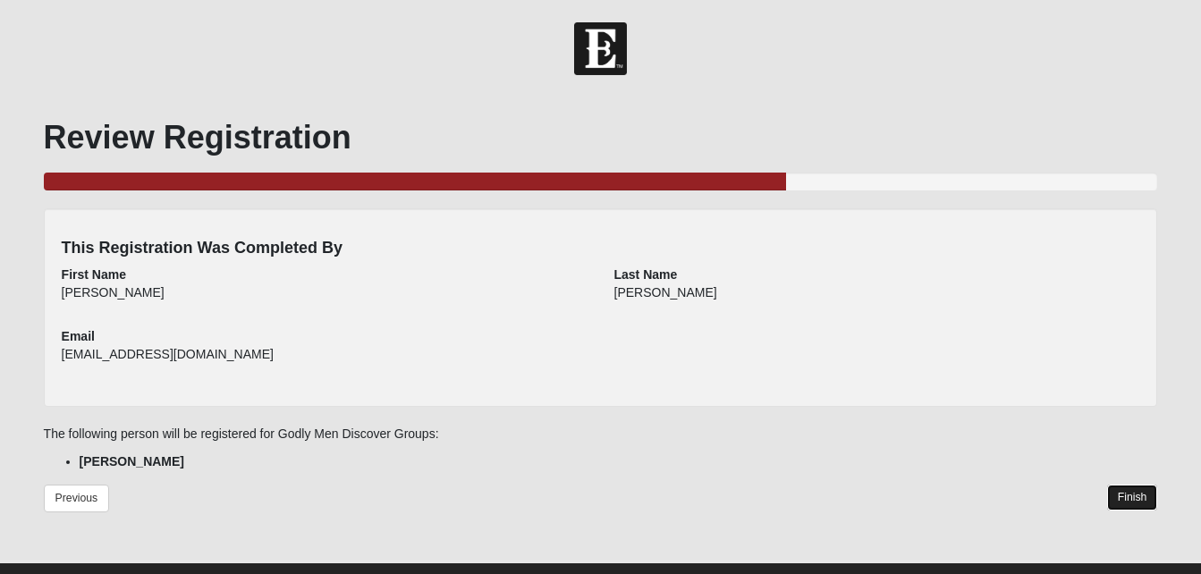
click at [1123, 494] on link "Finish" at bounding box center [1132, 498] width 51 height 26
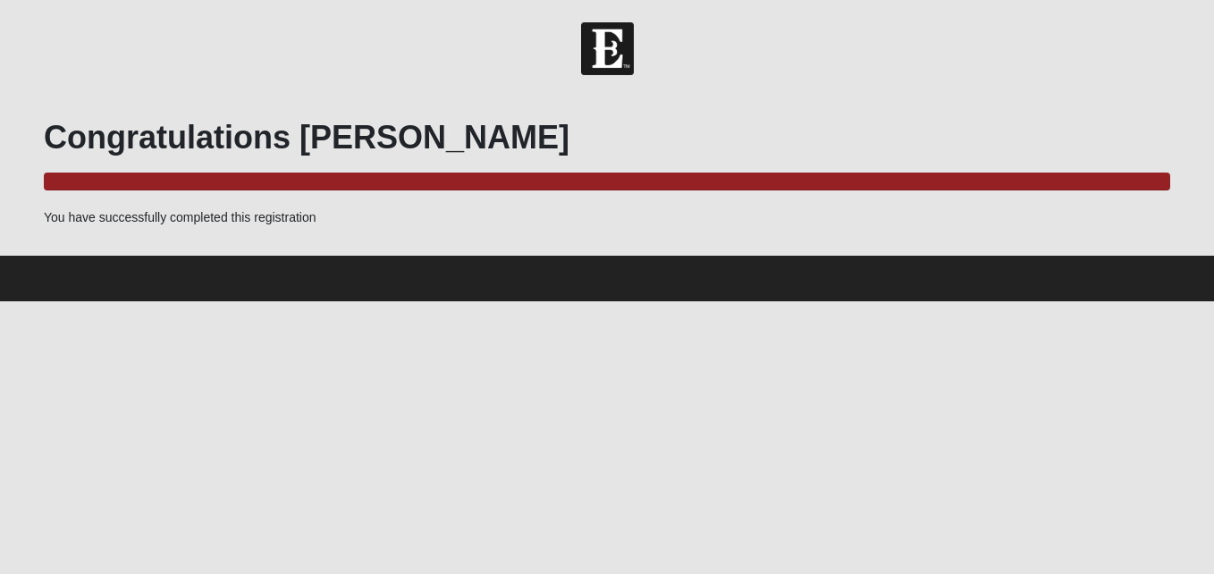
click at [592, 61] on img at bounding box center [607, 48] width 53 height 53
click at [605, 41] on img at bounding box center [607, 48] width 53 height 53
